Goal: Task Accomplishment & Management: Manage account settings

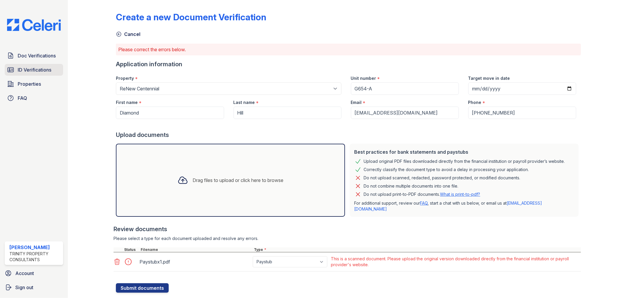
click at [36, 70] on span "ID Verifications" at bounding box center [35, 69] width 34 height 7
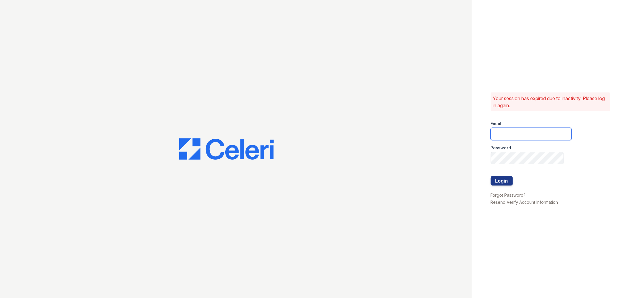
click at [500, 129] on input "email" at bounding box center [530, 134] width 81 height 12
type input "[EMAIL_ADDRESS][DOMAIN_NAME]"
click at [490, 176] on button "Login" at bounding box center [501, 180] width 22 height 9
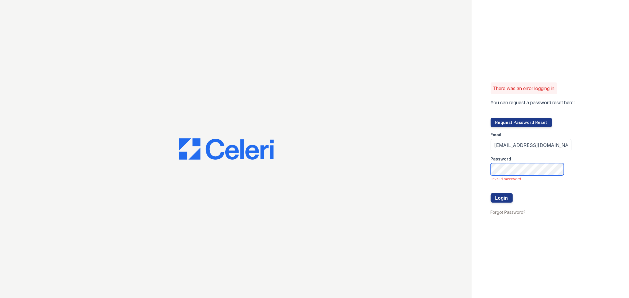
click at [490, 193] on button "Login" at bounding box center [501, 197] width 22 height 9
click at [509, 201] on button "Login" at bounding box center [501, 197] width 22 height 9
click at [490, 193] on button "Login" at bounding box center [501, 197] width 22 height 9
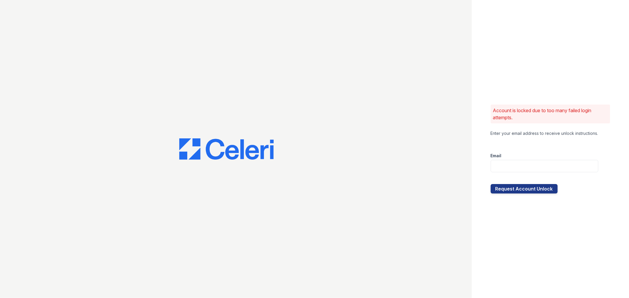
click at [534, 141] on div at bounding box center [544, 142] width 108 height 12
click at [532, 153] on div "Email" at bounding box center [544, 154] width 108 height 12
click at [526, 169] on input "email" at bounding box center [544, 166] width 108 height 12
type input "[EMAIL_ADDRESS][DOMAIN_NAME]"
click at [539, 190] on button "Request Account Unlock" at bounding box center [523, 188] width 67 height 9
